Goal: Task Accomplishment & Management: Use online tool/utility

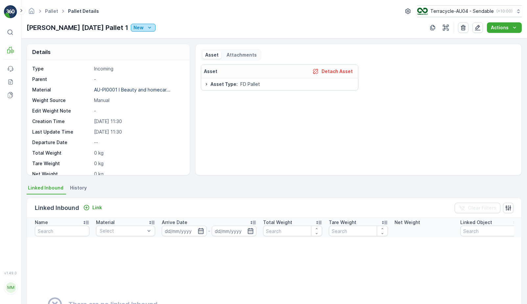
click at [137, 25] on p "New" at bounding box center [139, 27] width 10 height 7
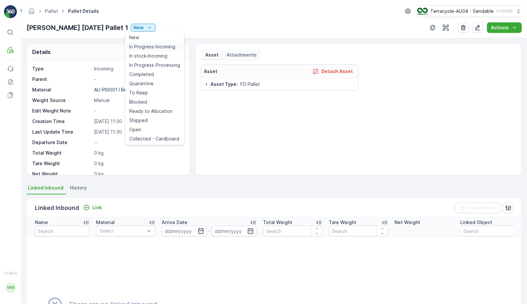
click at [140, 48] on span "In Progress-Incoming" at bounding box center [152, 46] width 46 height 7
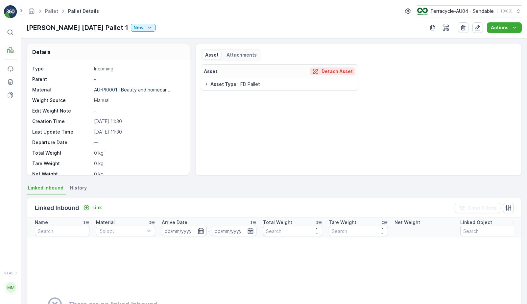
click at [324, 75] on button "Detach Asset" at bounding box center [333, 71] width 46 height 8
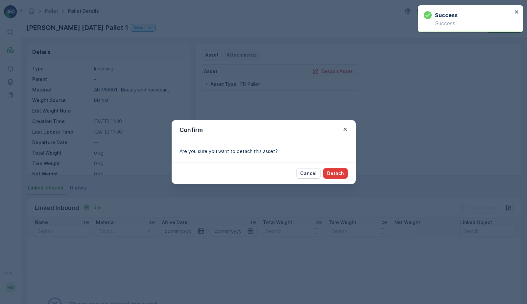
click at [331, 171] on p "Detach" at bounding box center [335, 173] width 17 height 7
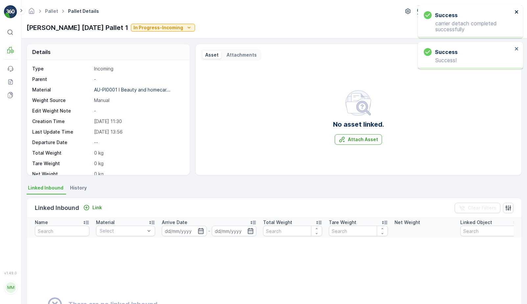
click at [517, 12] on icon "close" at bounding box center [516, 11] width 3 height 3
click at [518, 14] on button "close" at bounding box center [517, 12] width 5 height 6
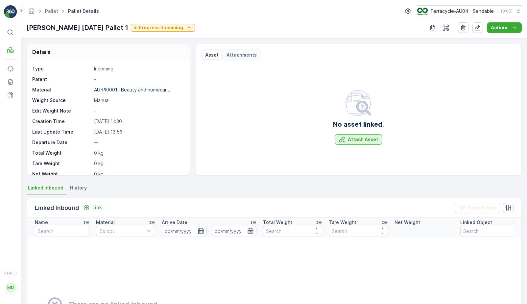
click at [351, 135] on button "Attach Asset" at bounding box center [358, 139] width 47 height 11
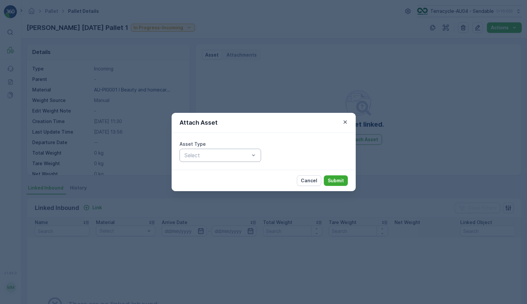
click at [190, 154] on div at bounding box center [217, 155] width 66 height 6
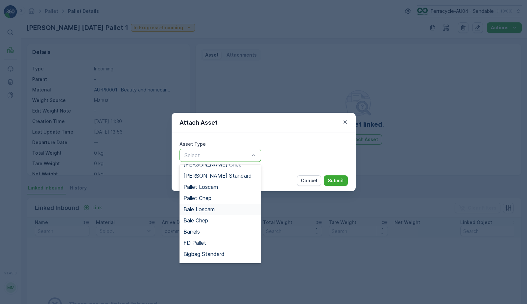
scroll to position [60, 0]
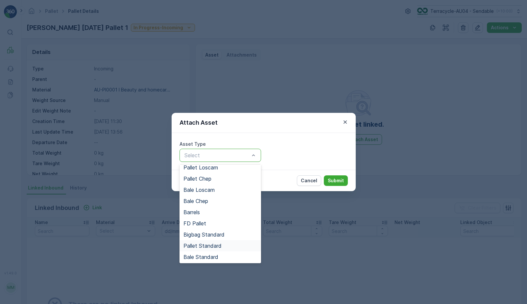
click at [219, 248] on span "Pallet Standard" at bounding box center [202, 246] width 38 height 6
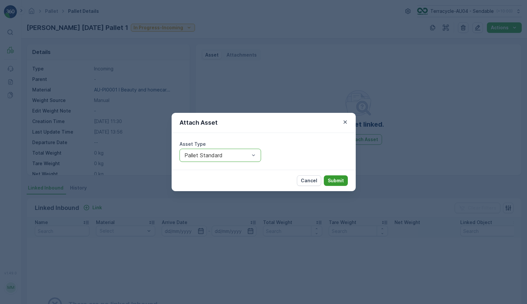
click at [331, 178] on p "Submit" at bounding box center [336, 180] width 16 height 7
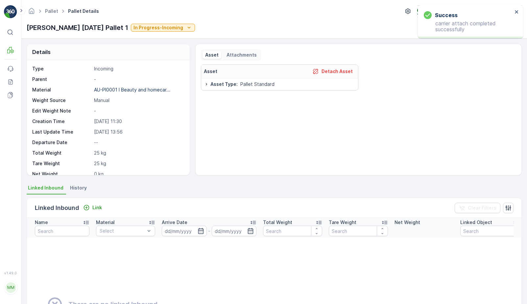
click at [155, 23] on div "[PERSON_NAME] [DATE] Pallet 1 In Progress-Incoming" at bounding box center [111, 28] width 168 height 10
click at [155, 29] on p "In Progress-Incoming" at bounding box center [159, 27] width 50 height 7
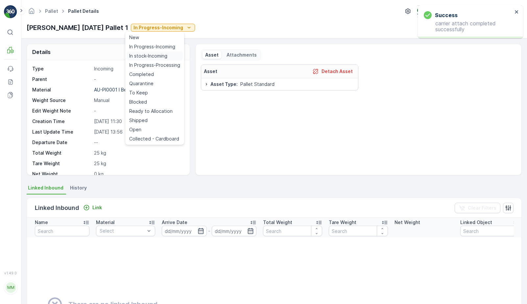
click at [161, 53] on span "In stock-Incoming" at bounding box center [148, 56] width 38 height 7
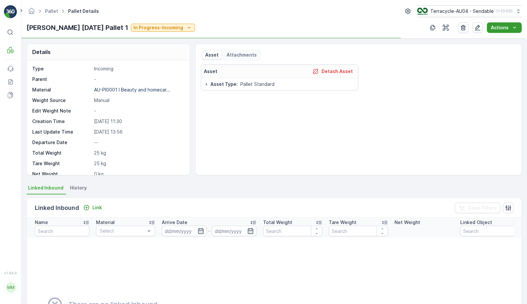
click at [515, 29] on icon "Actions" at bounding box center [514, 27] width 7 height 7
click at [496, 38] on span "Update Weight" at bounding box center [508, 40] width 34 height 7
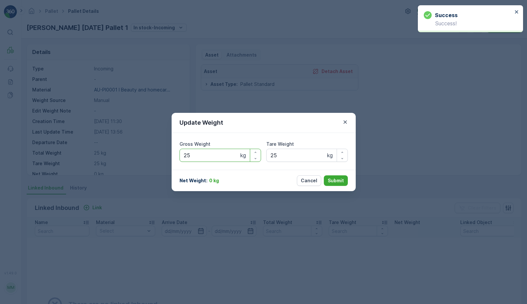
drag, startPoint x: 208, startPoint y: 157, endPoint x: 127, endPoint y: 149, distance: 81.2
click at [127, 149] on div "Update Weight Gross Weight 25 kg Tare Weight 25 kg Net Weight : 0 kg Cancel Sub…" at bounding box center [263, 152] width 527 height 304
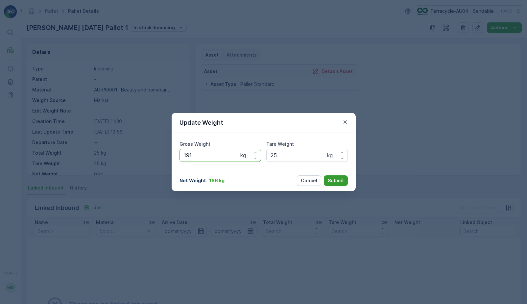
type Weight "191"
click at [342, 178] on p "Submit" at bounding box center [336, 180] width 16 height 7
